Goal: Information Seeking & Learning: Learn about a topic

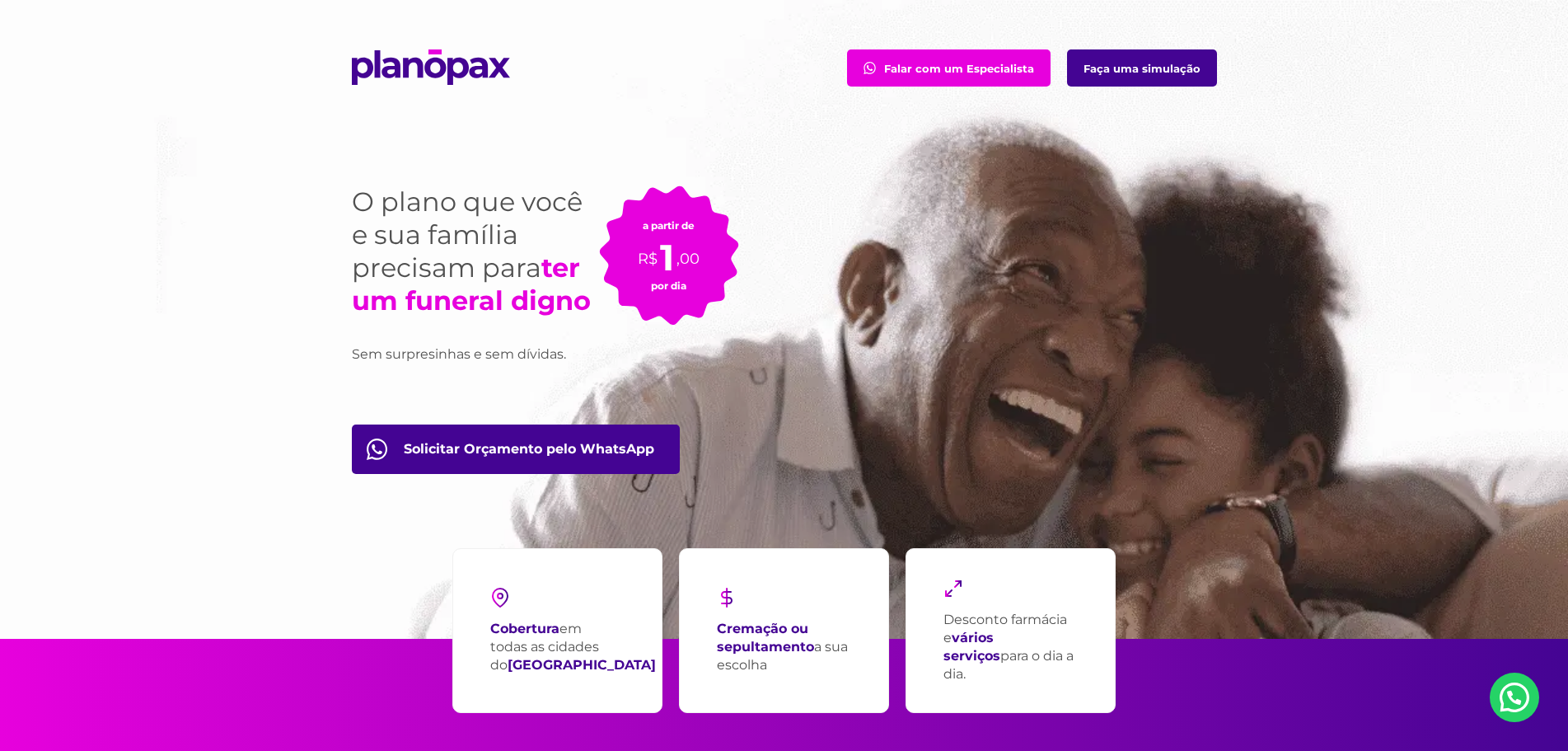
click at [1119, 65] on link "Faça uma simulação" at bounding box center [1142, 68] width 150 height 37
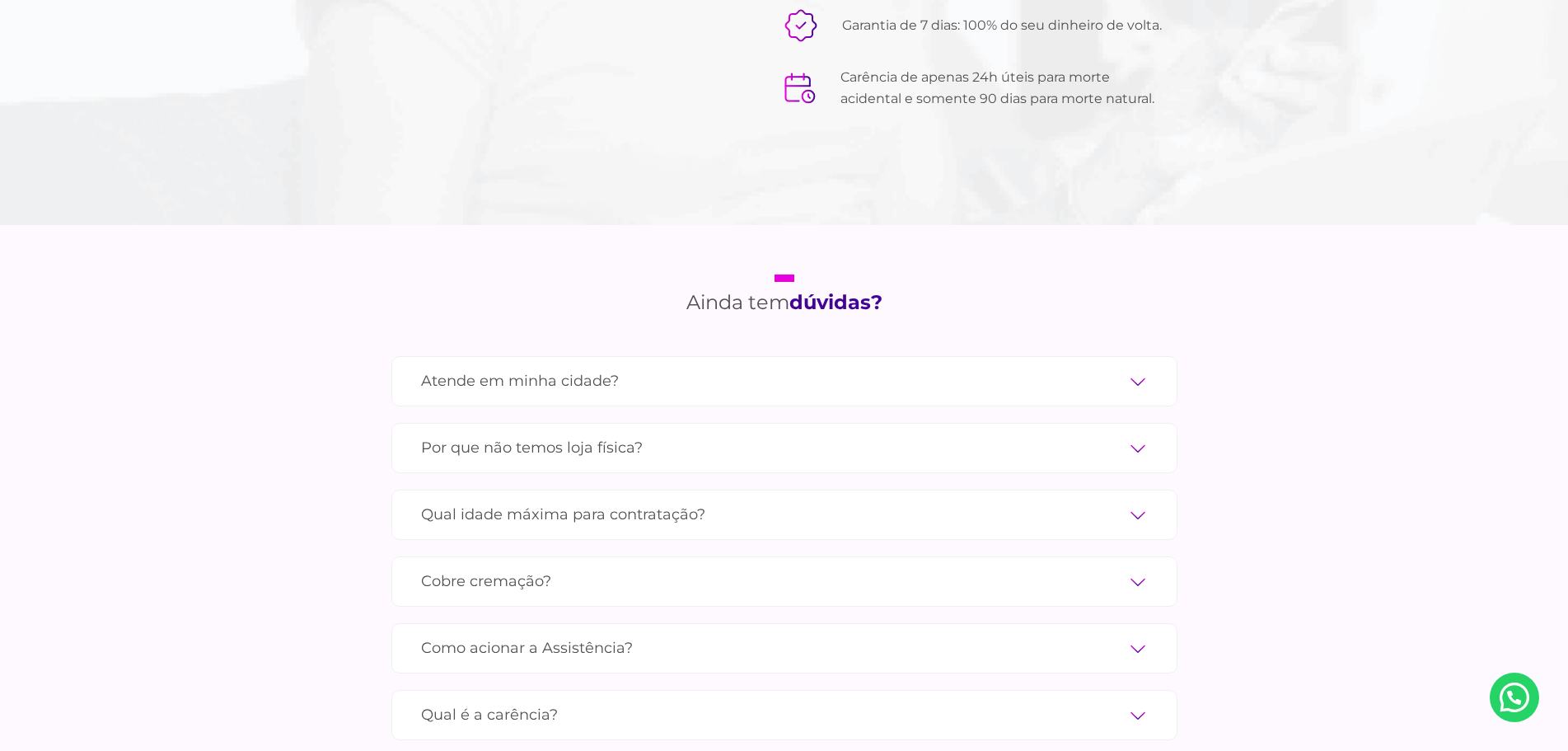
scroll to position [5302, 0]
click at [1137, 365] on label "Atende em minha cidade?" at bounding box center [784, 379] width 727 height 29
click at [0, 0] on input "Atende em minha cidade?" at bounding box center [0, 0] width 0 height 0
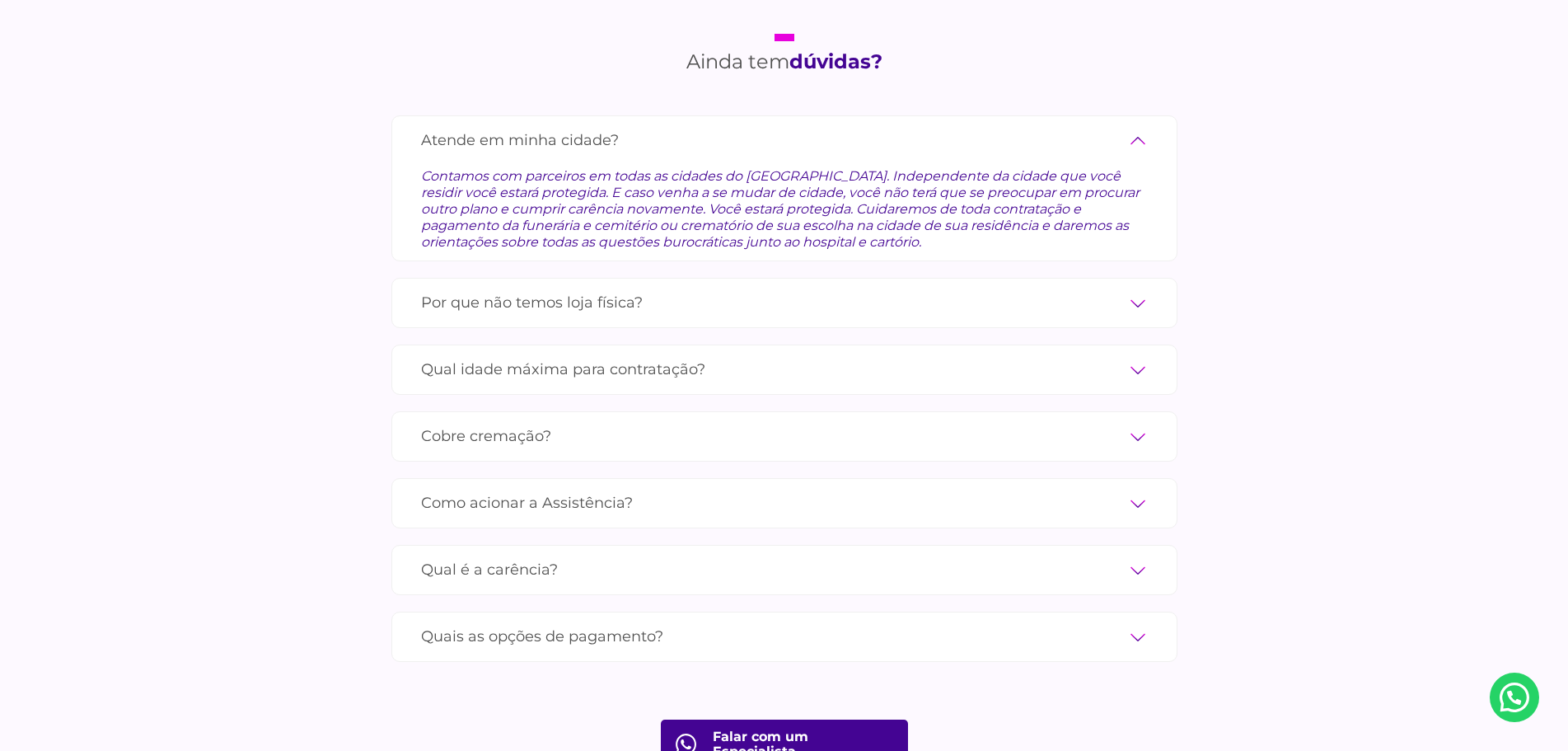
scroll to position [5548, 0]
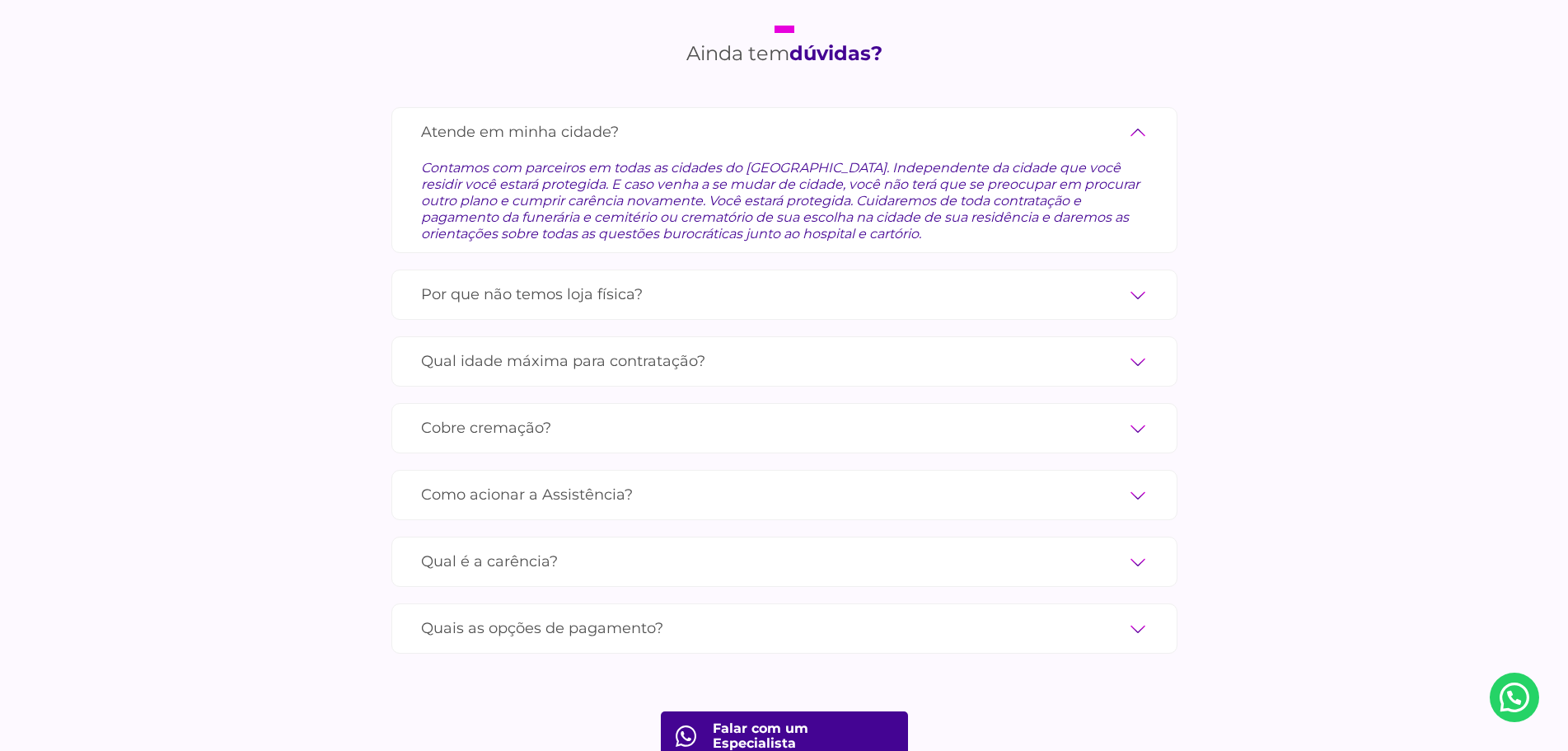
click at [1141, 280] on label "Por que não temos loja física?" at bounding box center [784, 294] width 727 height 29
click at [0, 0] on input "Por que não temos loja física?" at bounding box center [0, 0] width 0 height 0
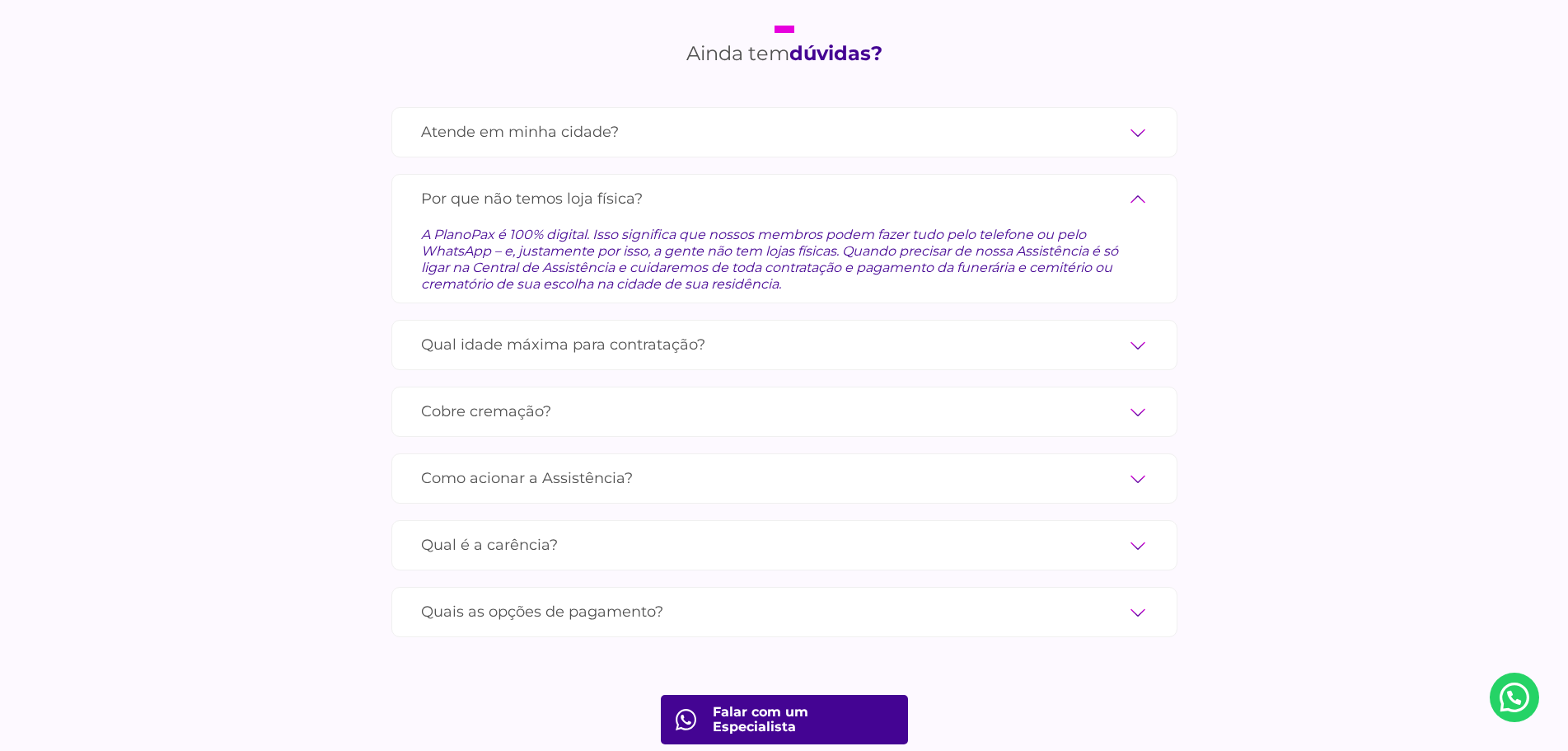
click at [1137, 330] on label "Qual idade máxima para contratação?" at bounding box center [784, 344] width 727 height 29
click at [0, 0] on input "Qual idade máxima para contratação?" at bounding box center [0, 0] width 0 height 0
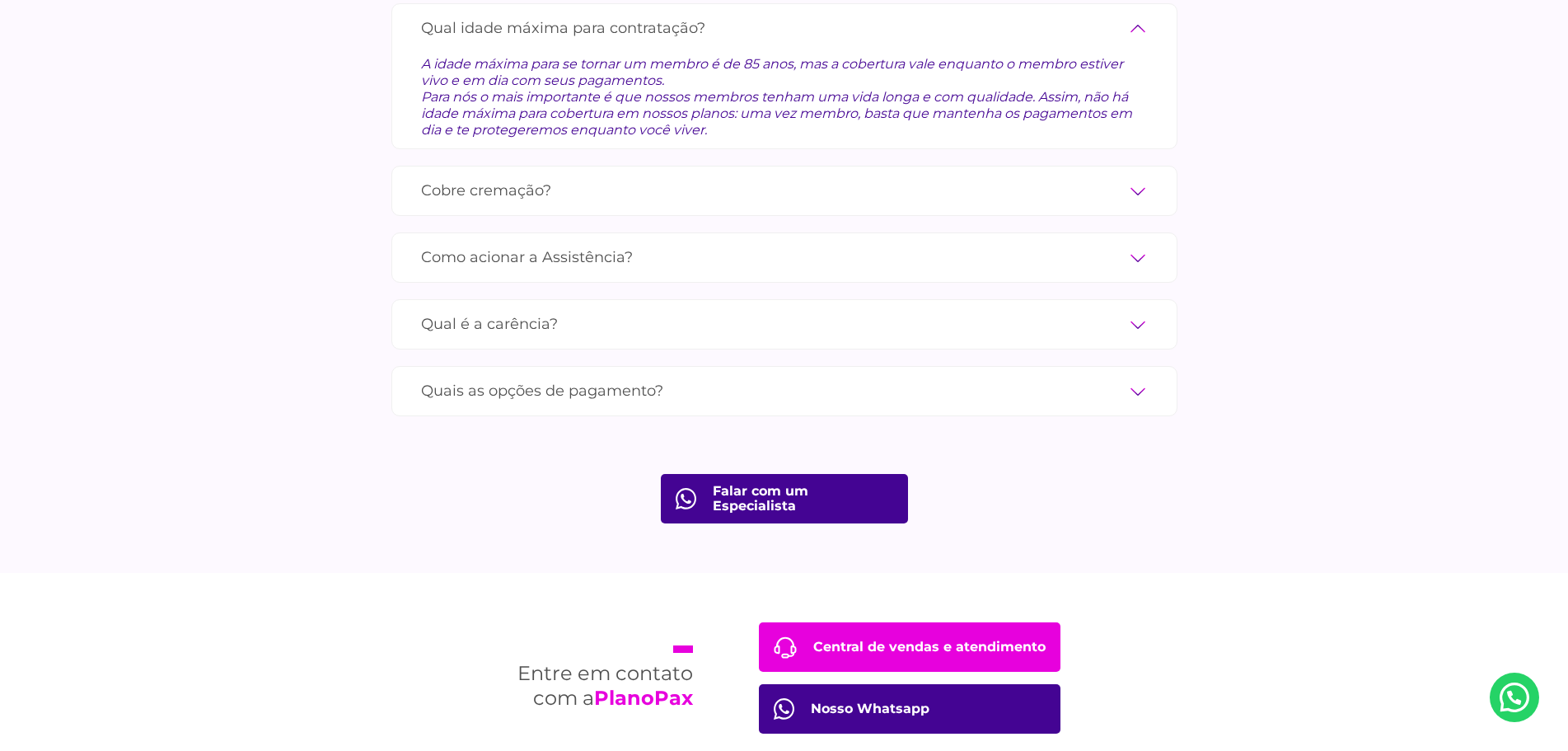
scroll to position [5796, 0]
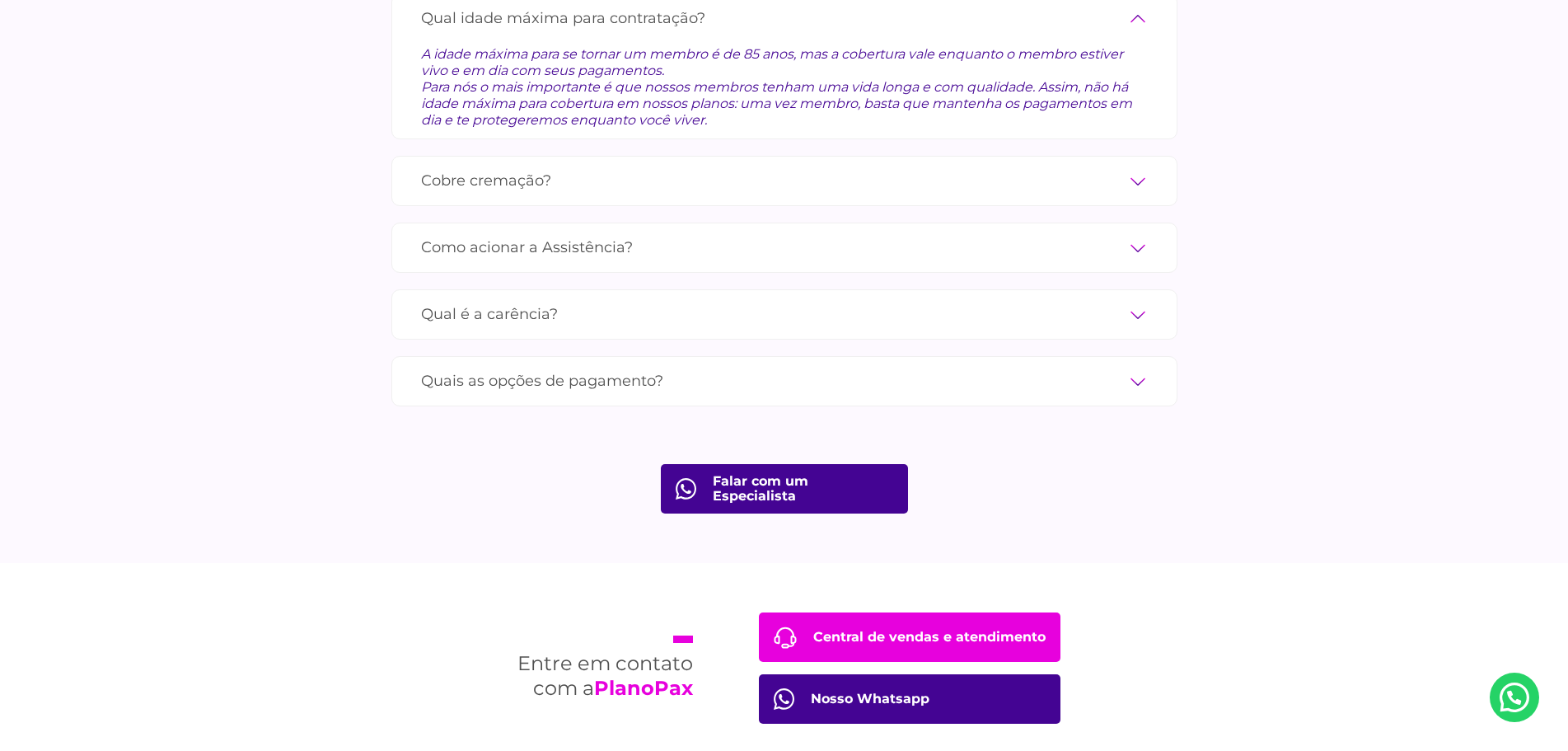
click at [1132, 300] on label "Qual é a carência?" at bounding box center [784, 314] width 727 height 29
click at [0, 0] on input "Qual é a carência?" at bounding box center [0, 0] width 0 height 0
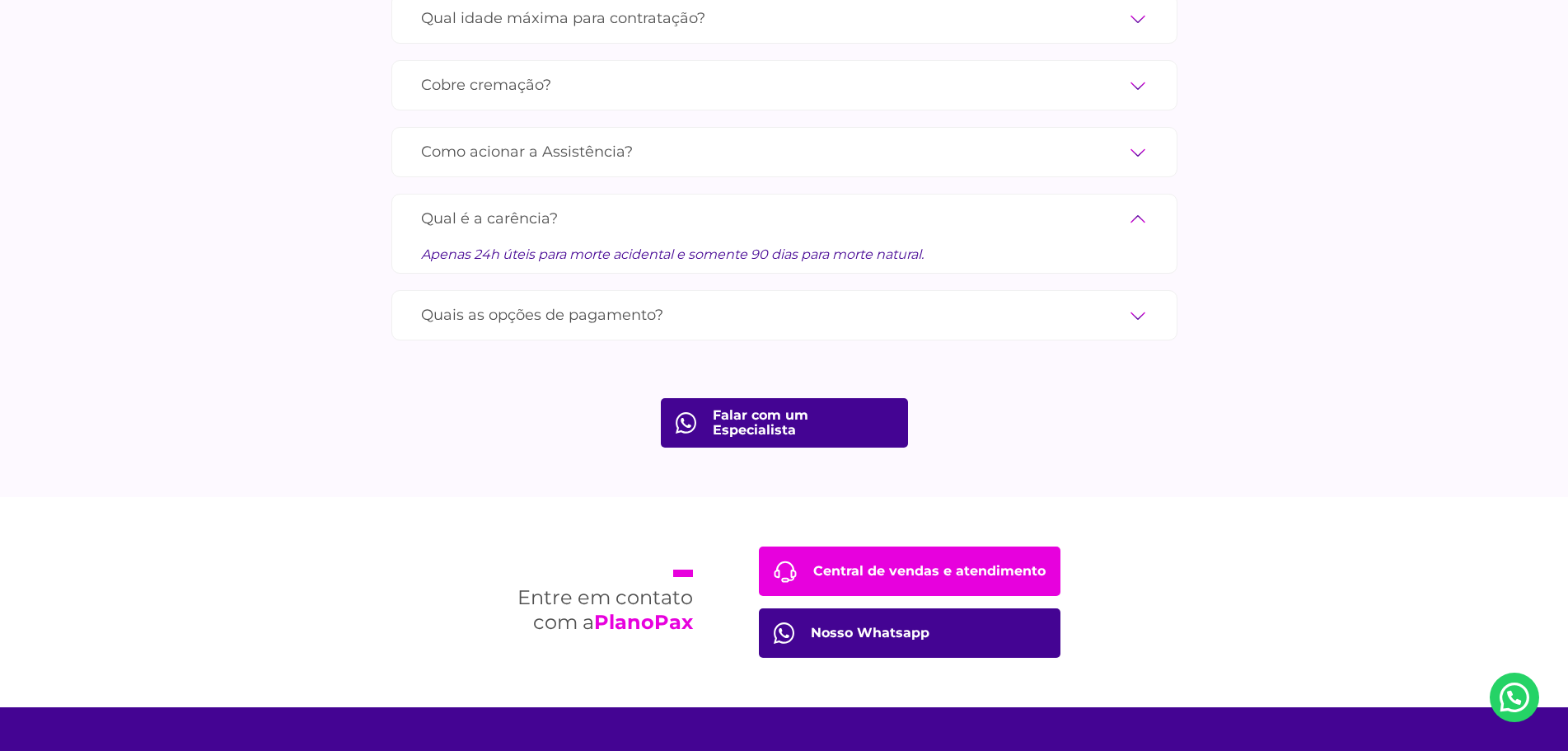
click at [1139, 301] on label "Quais as opções de pagamento?" at bounding box center [784, 315] width 727 height 29
click at [0, 0] on input "Quais as opções de pagamento?" at bounding box center [0, 0] width 0 height 0
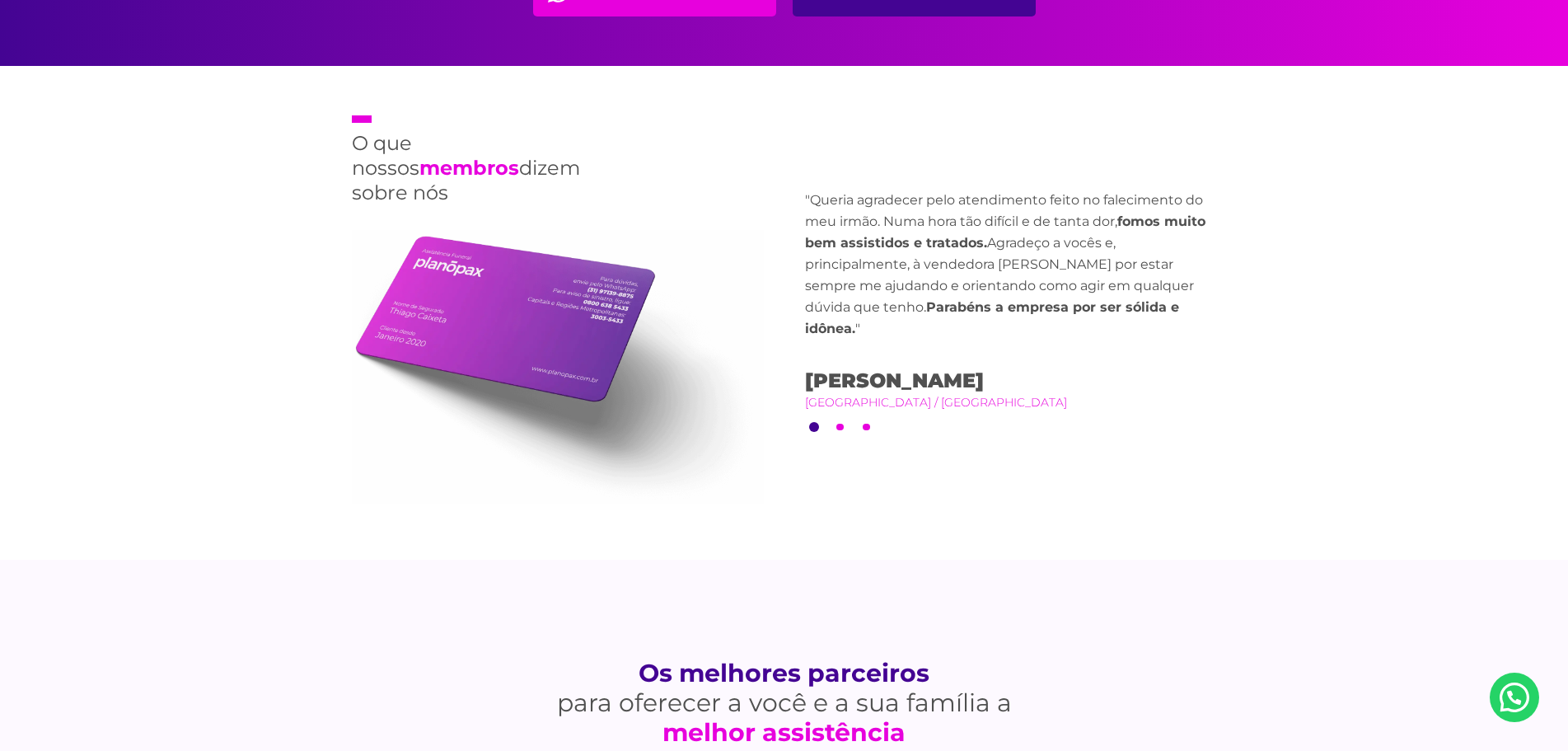
scroll to position [3617, 0]
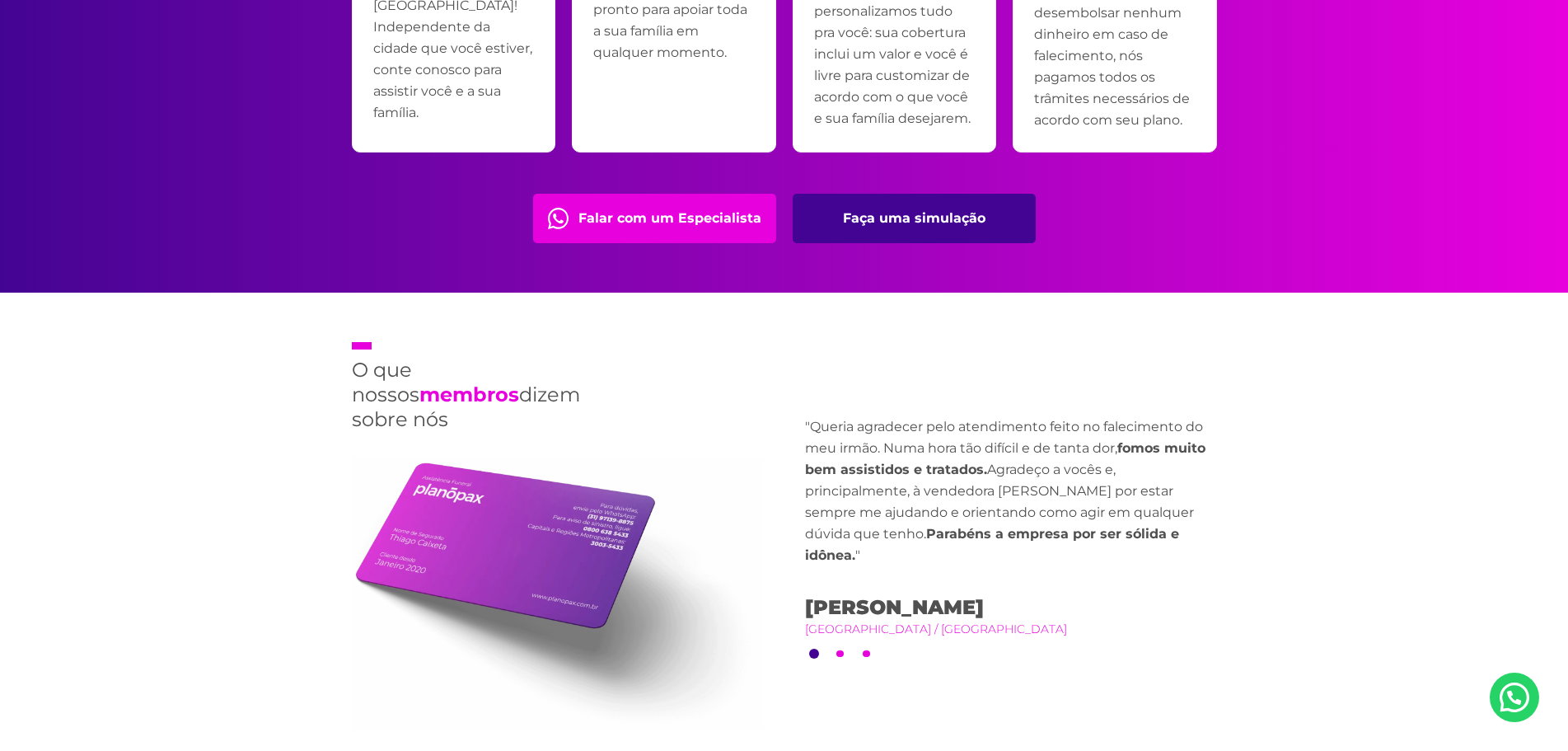
click at [464, 539] on img at bounding box center [557, 593] width 412 height 274
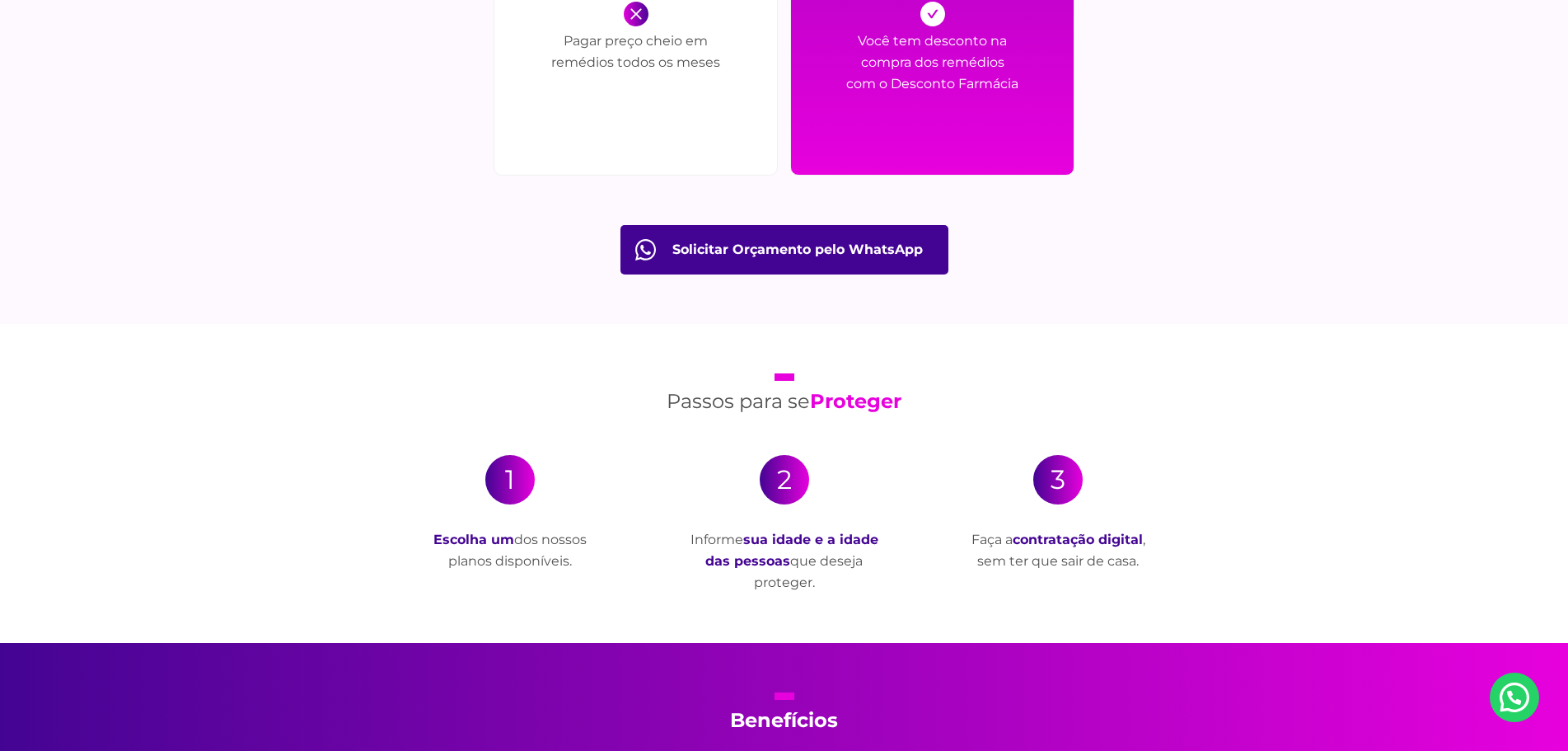
scroll to position [2711, 0]
